Goal: Register for event/course

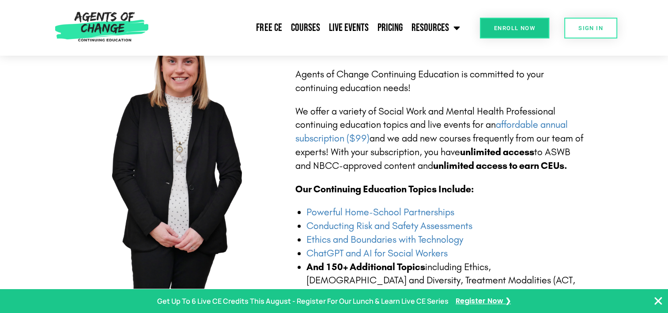
scroll to position [208, 0]
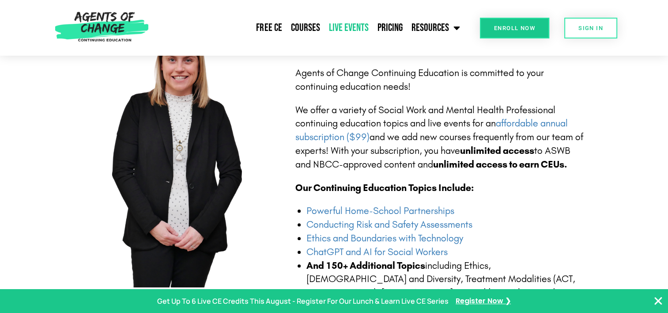
click at [361, 30] on link "Live Events" at bounding box center [348, 28] width 49 height 22
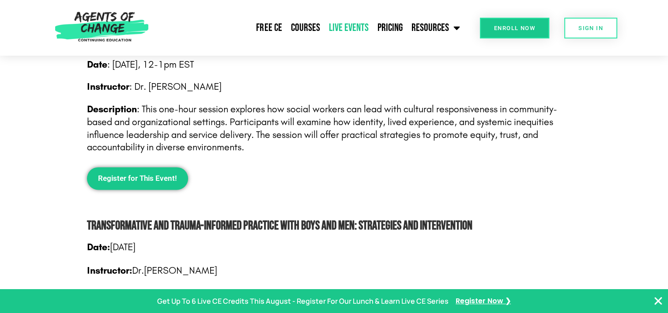
scroll to position [1159, 0]
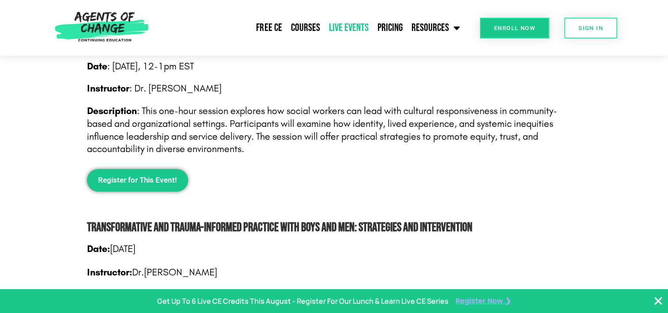
click at [461, 301] on span "Register Now ❯" at bounding box center [483, 301] width 55 height 13
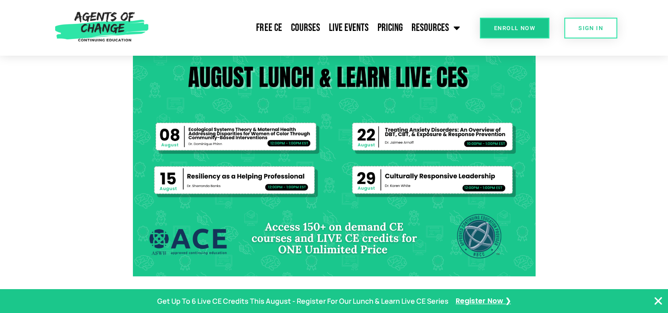
scroll to position [153, 0]
